Goal: Task Accomplishment & Management: Manage account settings

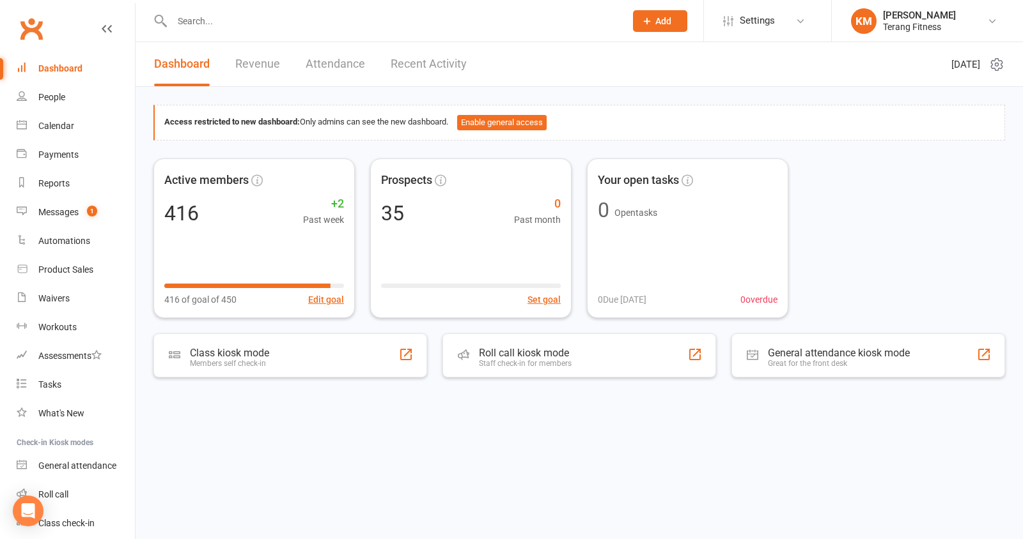
click at [200, 13] on input "text" at bounding box center [392, 21] width 448 height 18
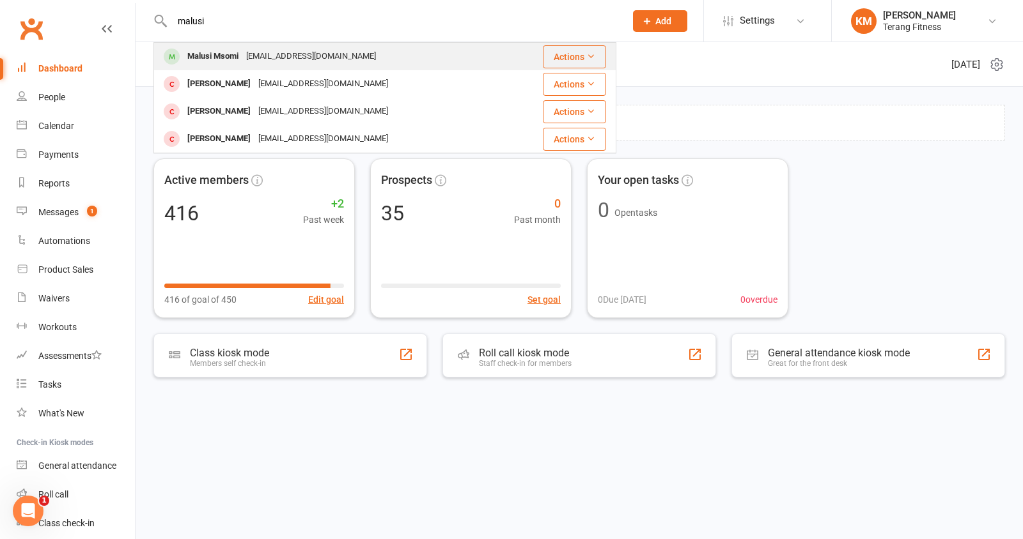
type input "malusi"
click at [235, 49] on div "Malusi Msomi" at bounding box center [212, 56] width 59 height 19
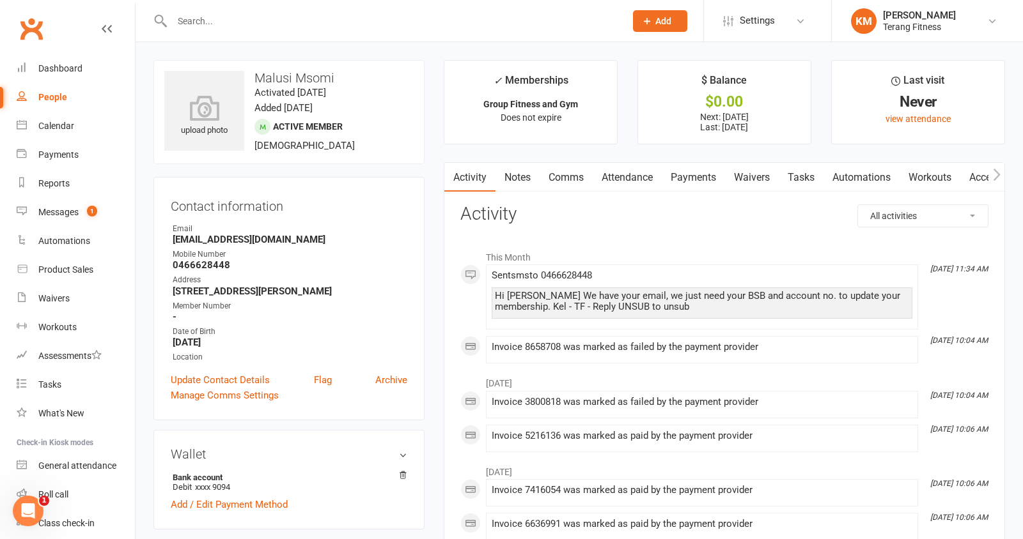
click at [697, 177] on link "Payments" at bounding box center [693, 177] width 63 height 29
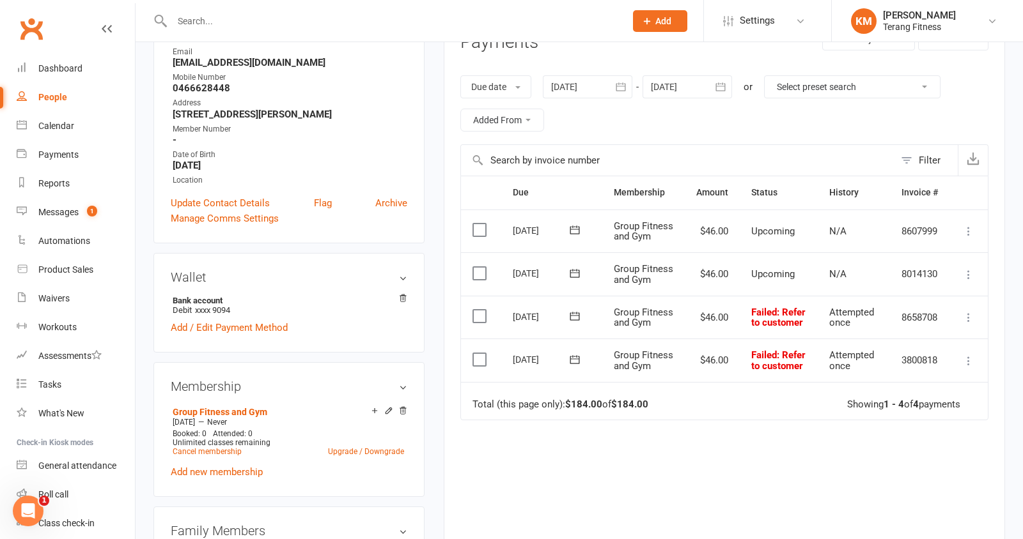
scroll to position [212, 0]
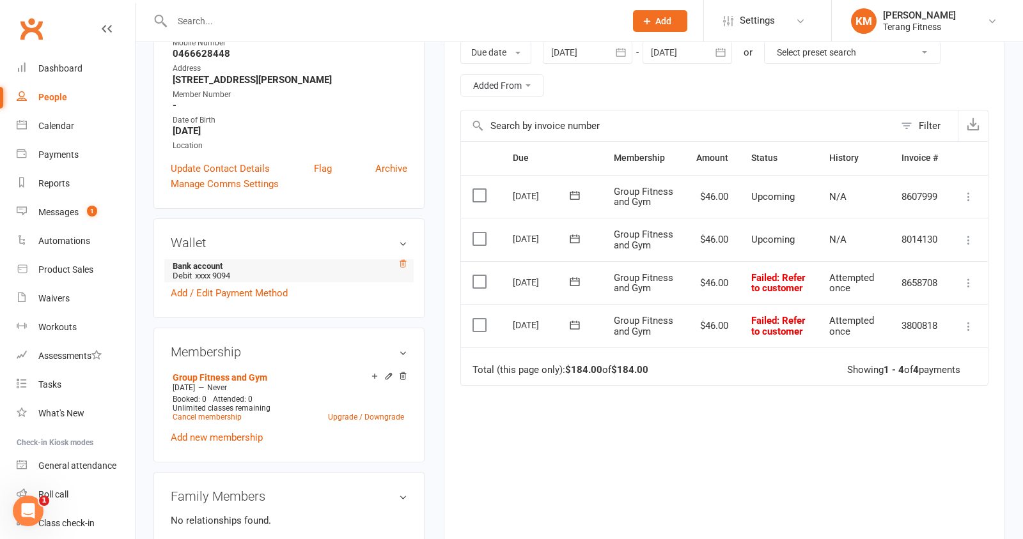
click at [403, 268] on icon at bounding box center [402, 264] width 9 height 9
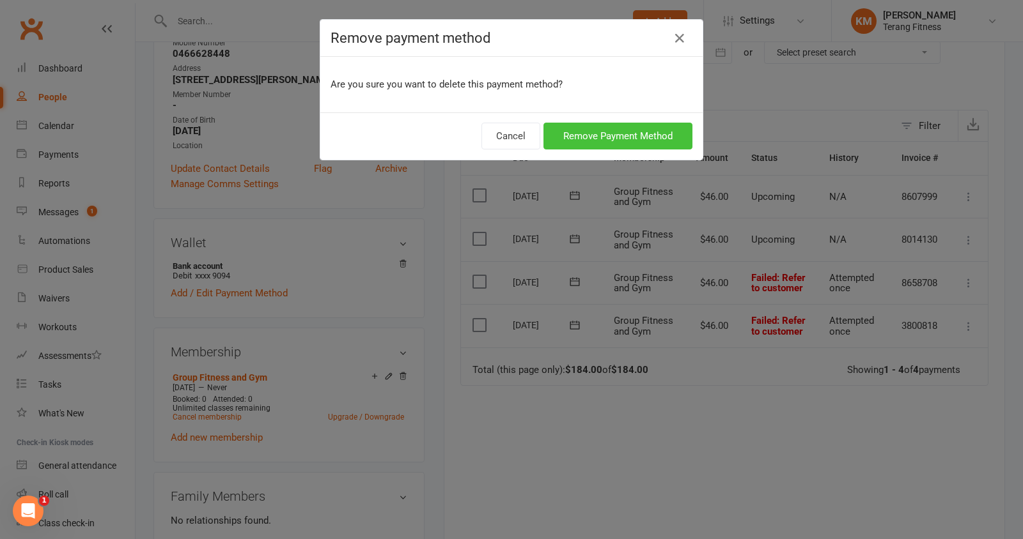
click at [617, 135] on button "Remove Payment Method" at bounding box center [617, 136] width 149 height 27
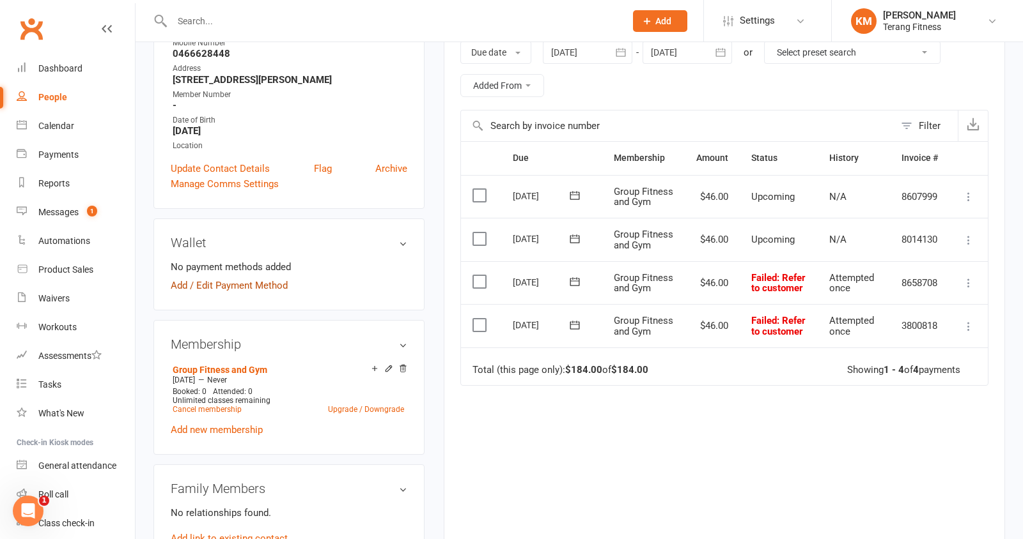
click at [226, 293] on link "Add / Edit Payment Method" at bounding box center [229, 285] width 117 height 15
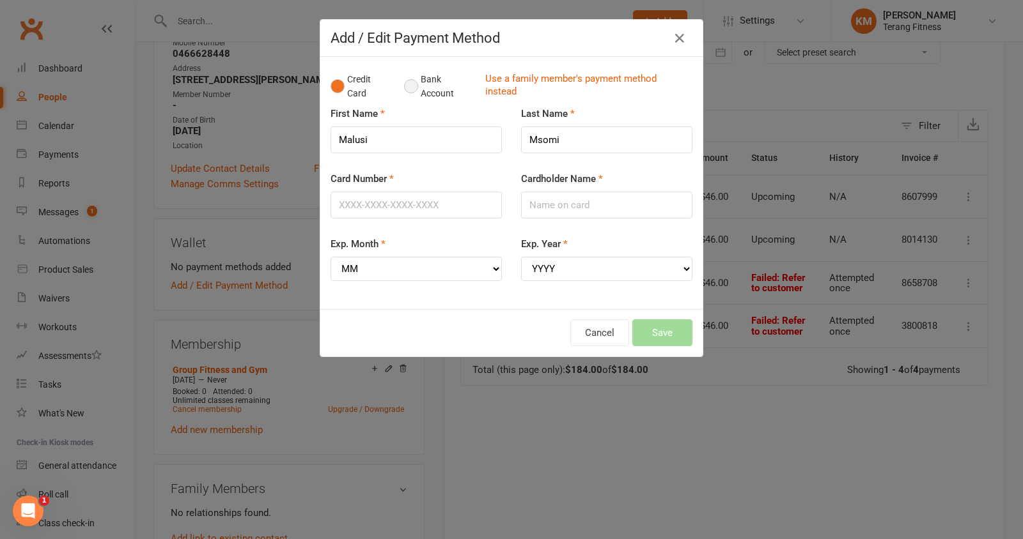
click at [420, 88] on button "Bank Account" at bounding box center [439, 86] width 71 height 39
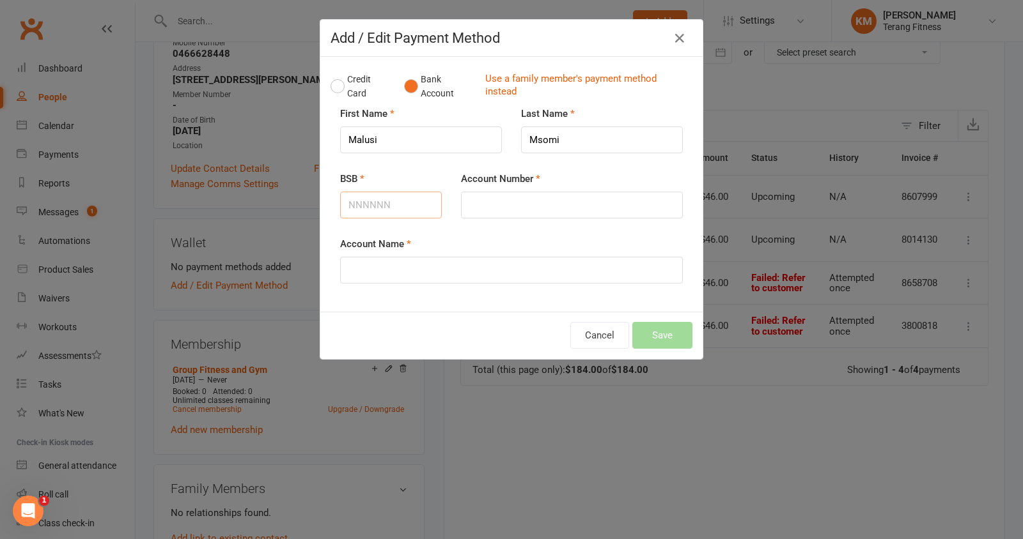
paste input "063533"
type input "063533"
click at [486, 201] on input "Account Number" at bounding box center [572, 205] width 222 height 27
paste input "10979094"
click at [466, 205] on input "10979094" at bounding box center [572, 205] width 222 height 27
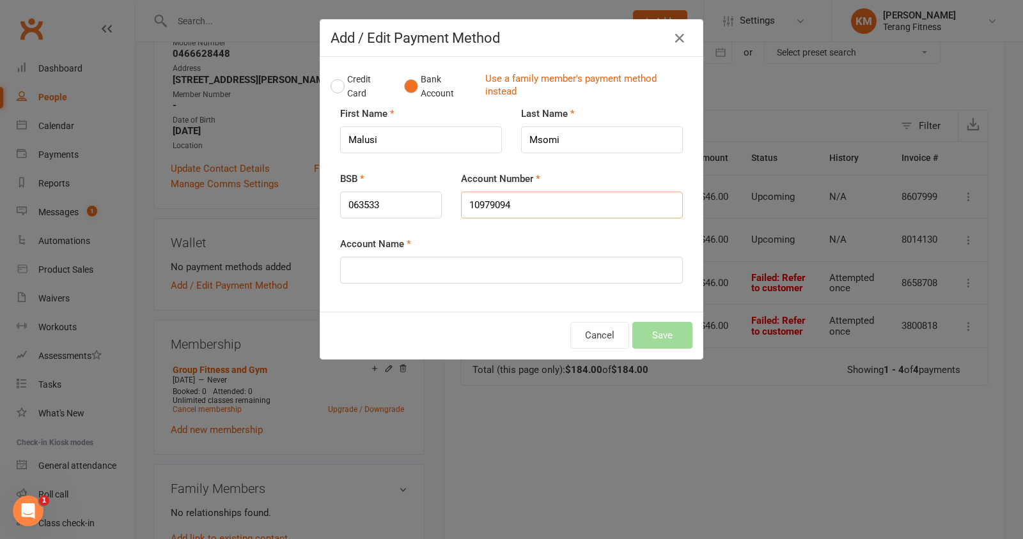
type input "10979094"
click at [441, 270] on input "Account Name" at bounding box center [511, 270] width 343 height 27
type input "Malusi"
click at [651, 337] on button "Save" at bounding box center [662, 335] width 60 height 27
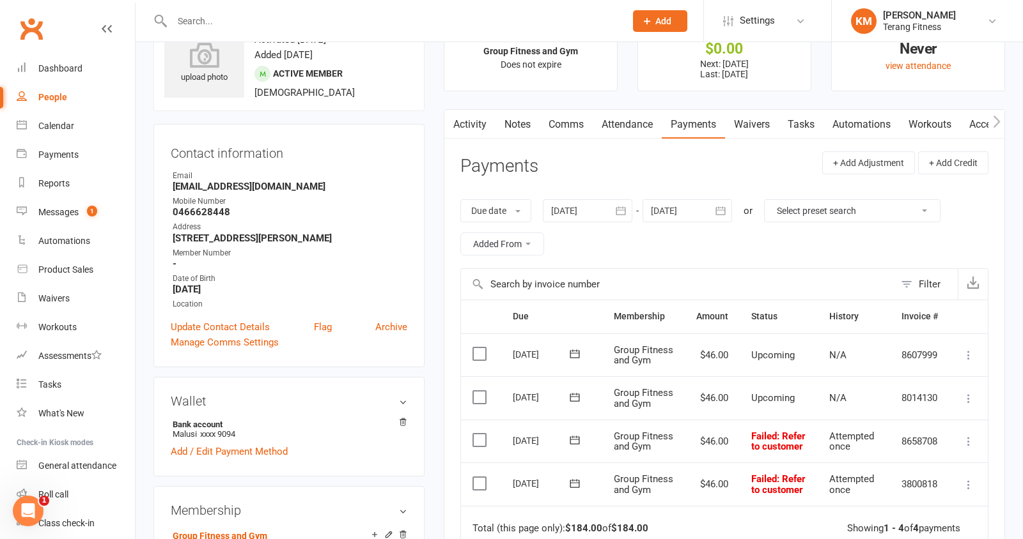
scroll to position [0, 0]
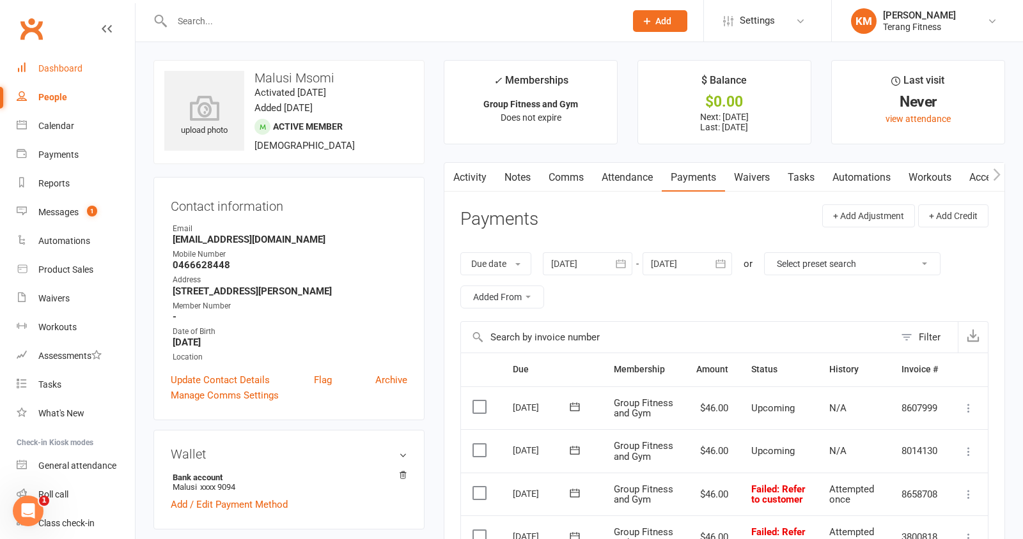
click at [65, 74] on link "Dashboard" at bounding box center [76, 68] width 118 height 29
